Goal: Task Accomplishment & Management: Manage account settings

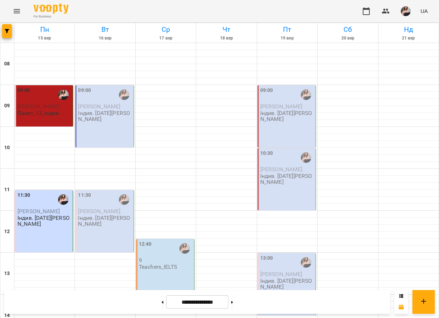
scroll to position [105, 0]
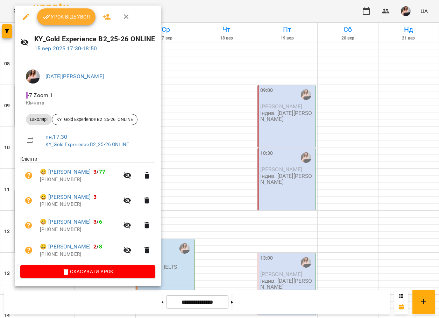
click at [50, 19] on icon "button" at bounding box center [47, 17] width 8 height 8
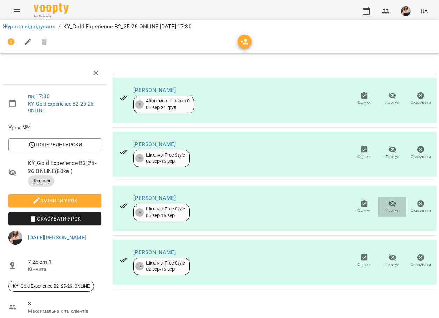
click at [389, 205] on icon "button" at bounding box center [392, 204] width 8 height 8
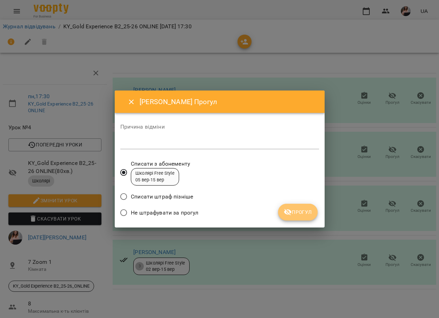
click at [299, 211] on span "Прогул" at bounding box center [298, 212] width 28 height 8
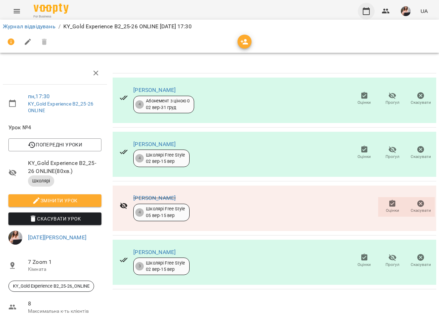
click at [367, 16] on button "button" at bounding box center [366, 11] width 17 height 17
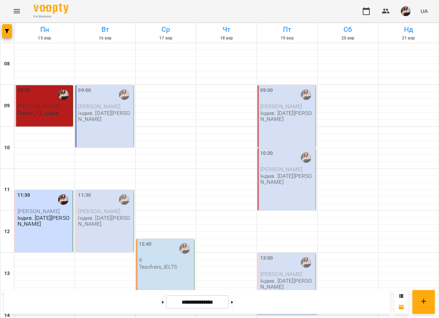
scroll to position [302, 0]
